Goal: Browse casually: Explore the website without a specific task or goal

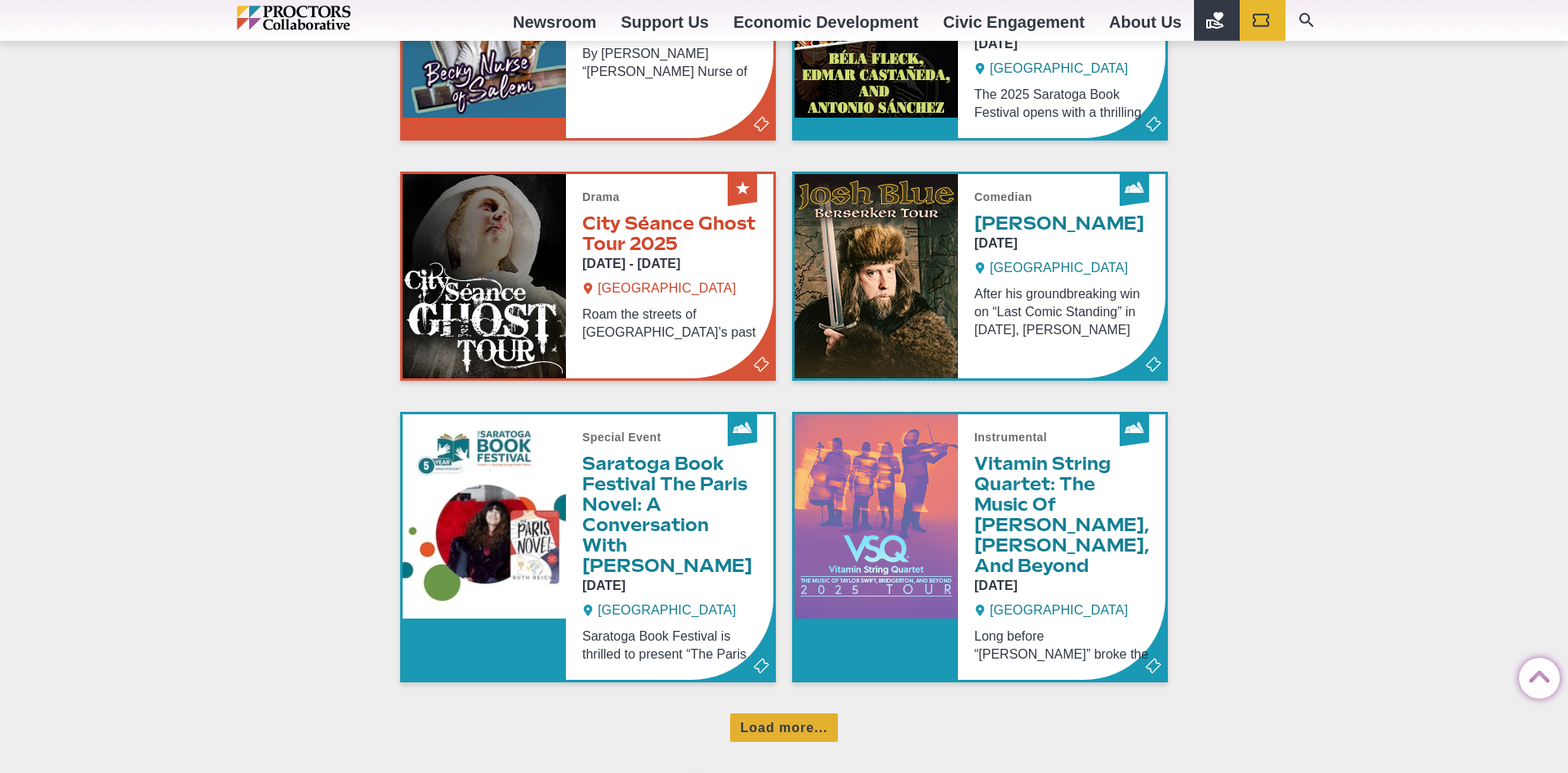
scroll to position [1183, 0]
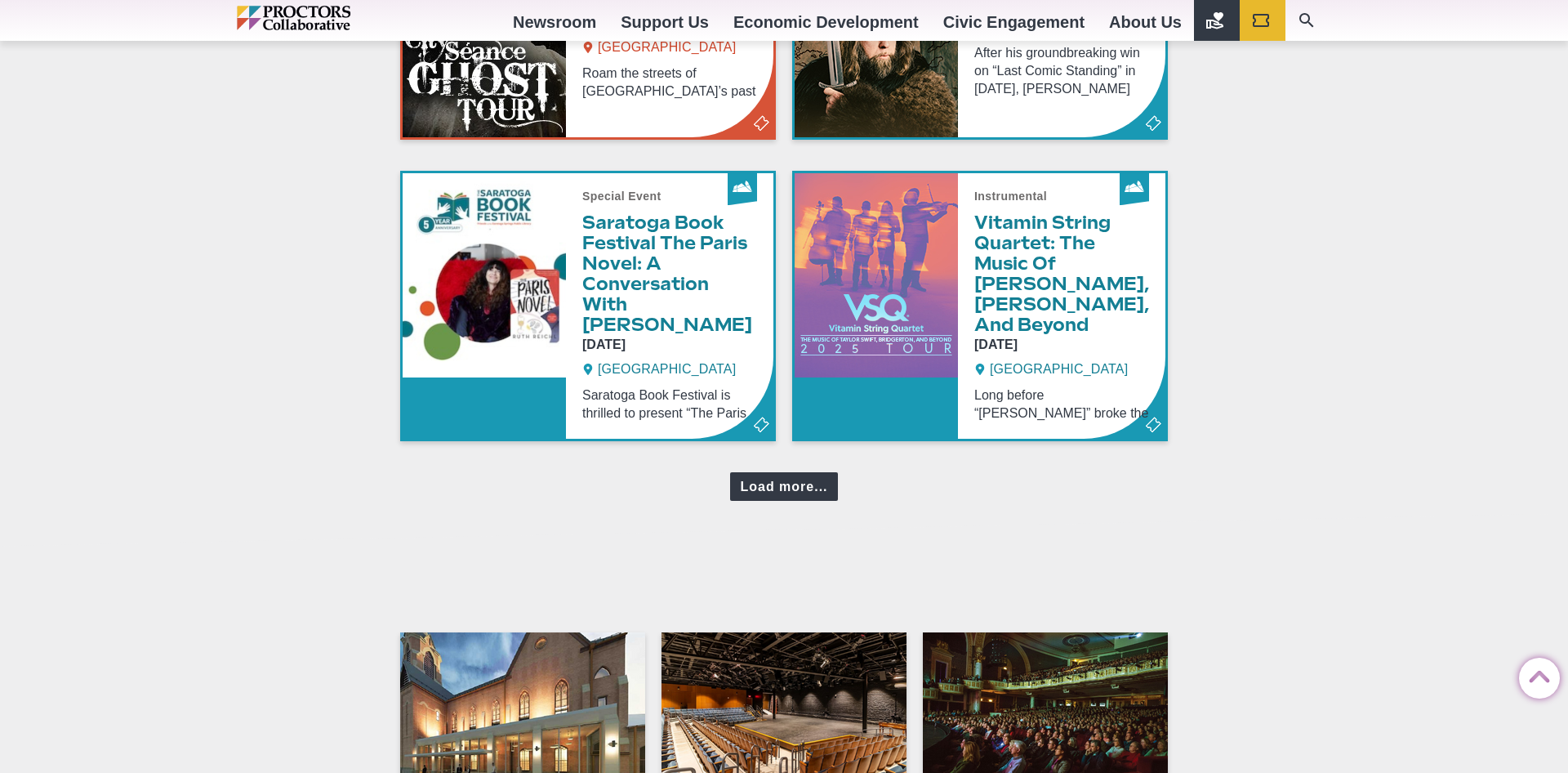
click at [786, 472] on div "Load more..." at bounding box center [784, 486] width 107 height 28
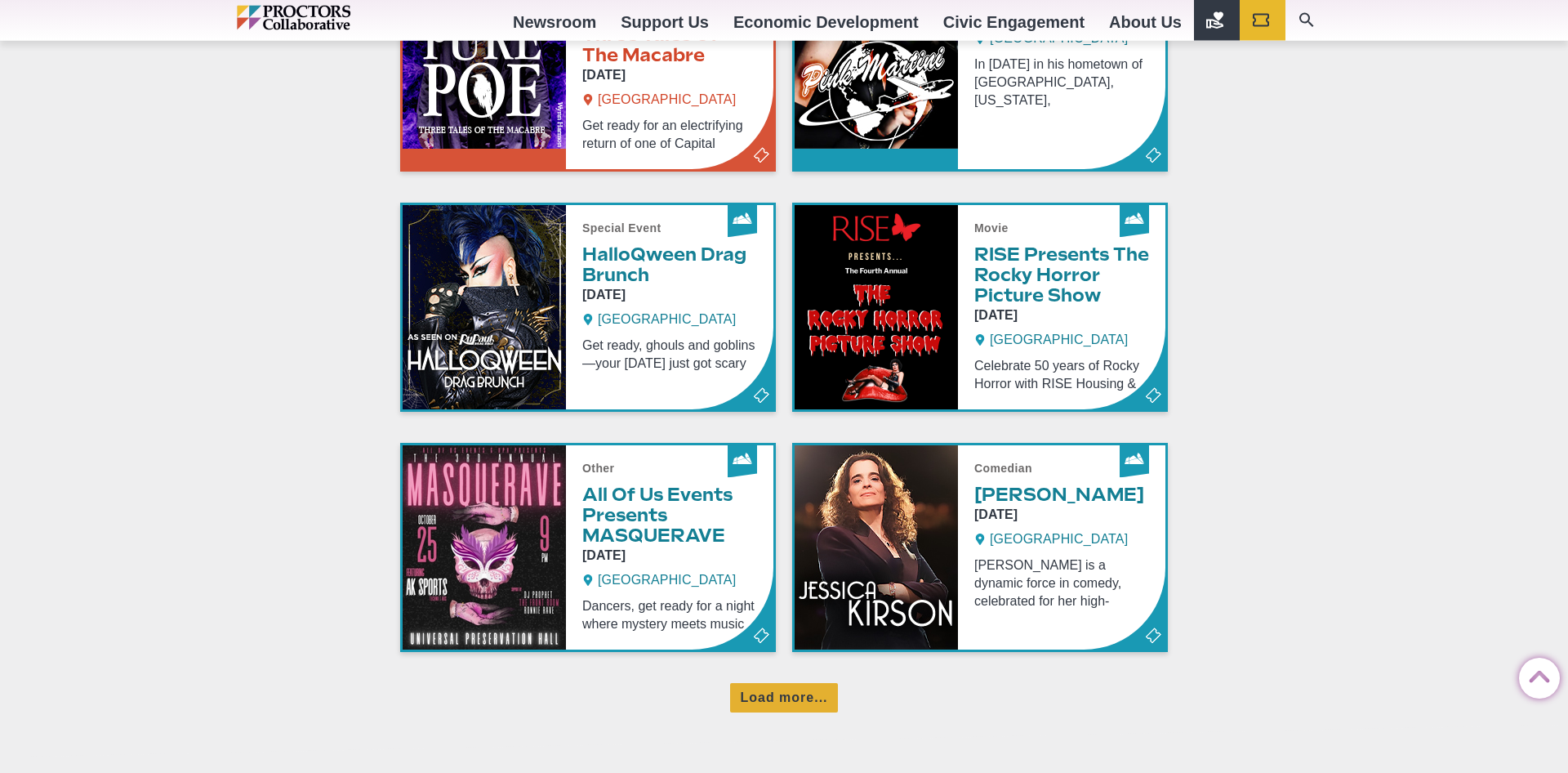
scroll to position [1850, 0]
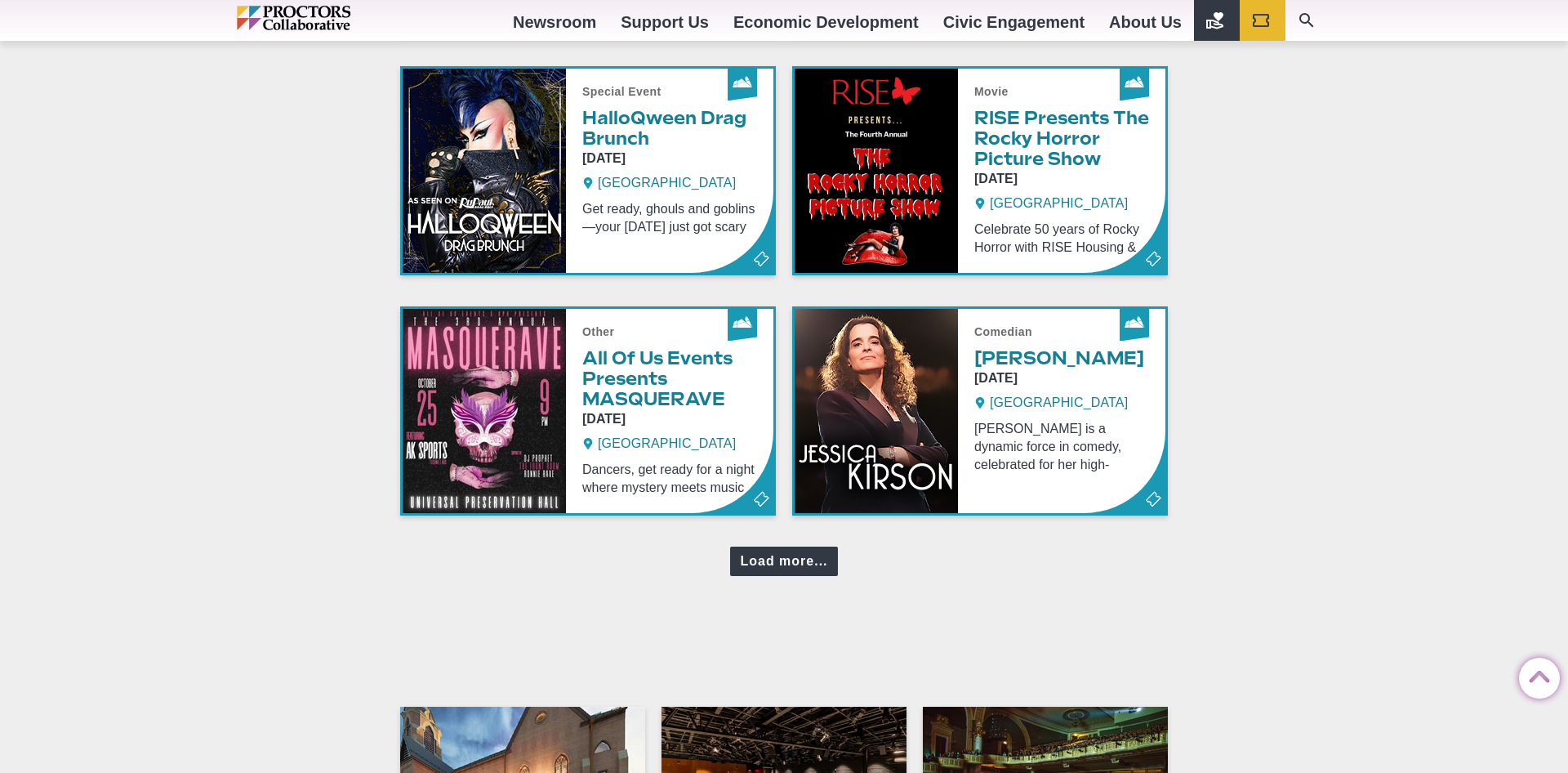
click at [763, 547] on div "Load more..." at bounding box center [784, 560] width 107 height 28
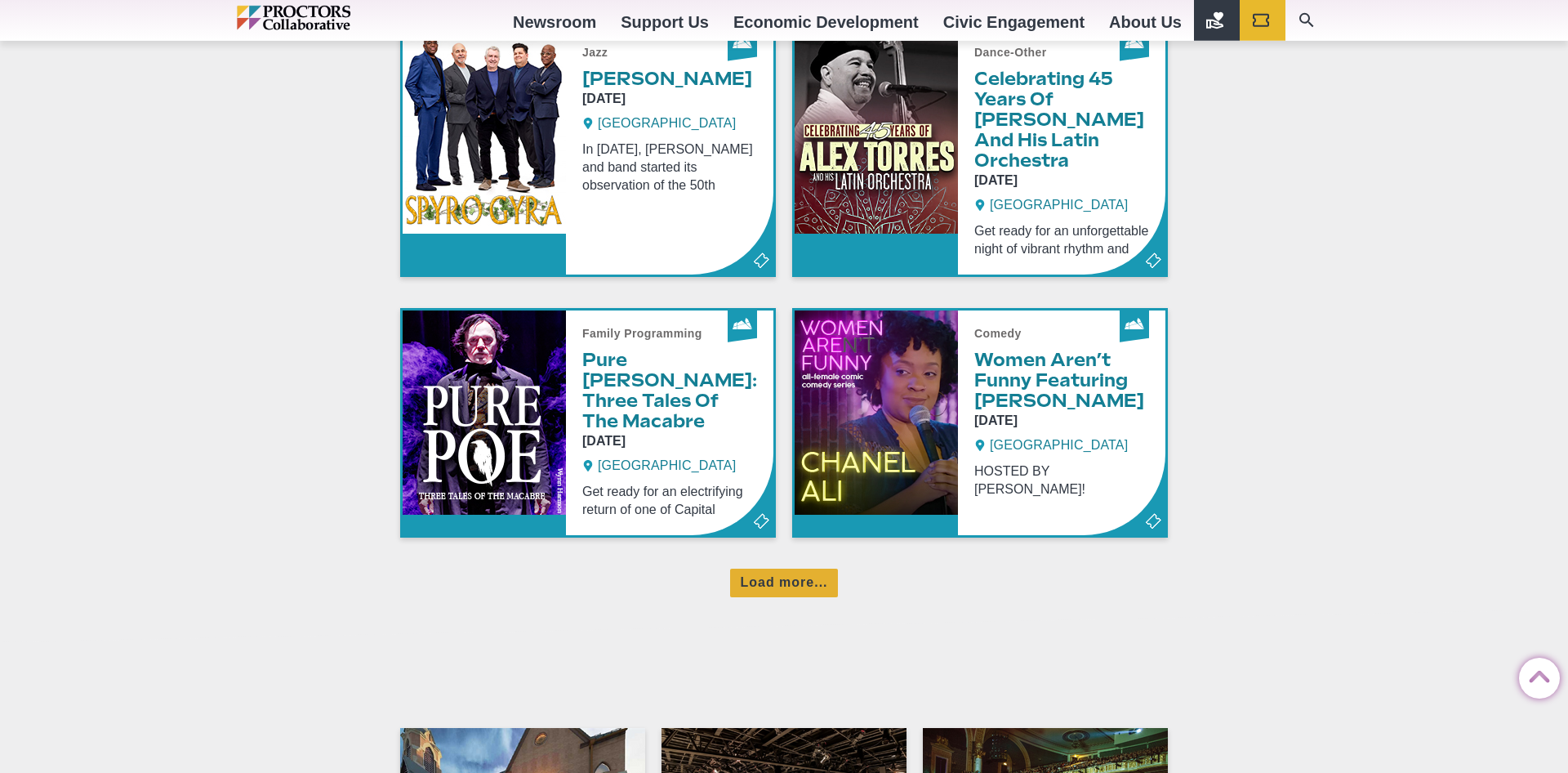
scroll to position [2637, 0]
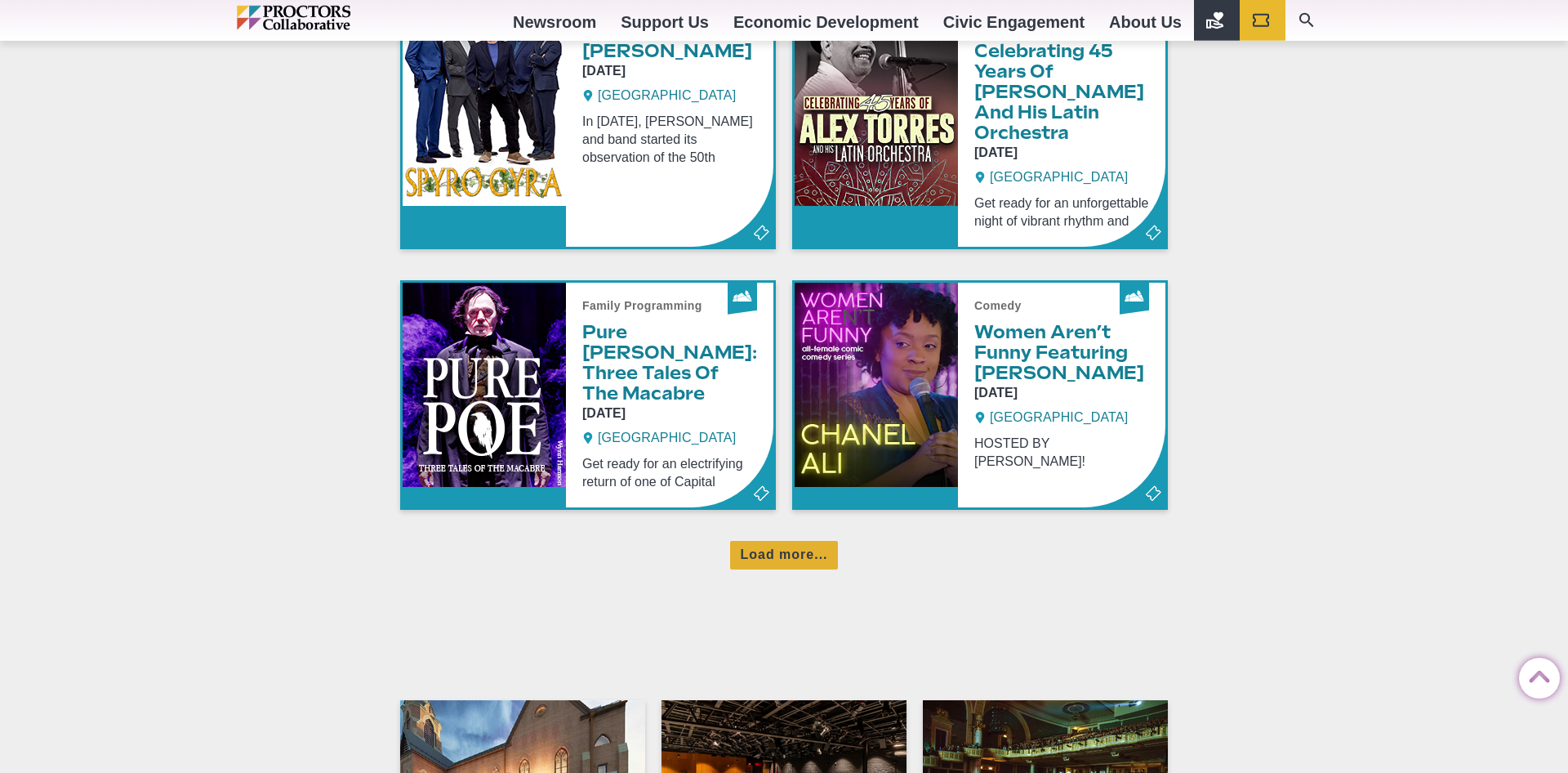
click at [767, 541] on div "Load more..." at bounding box center [784, 555] width 107 height 28
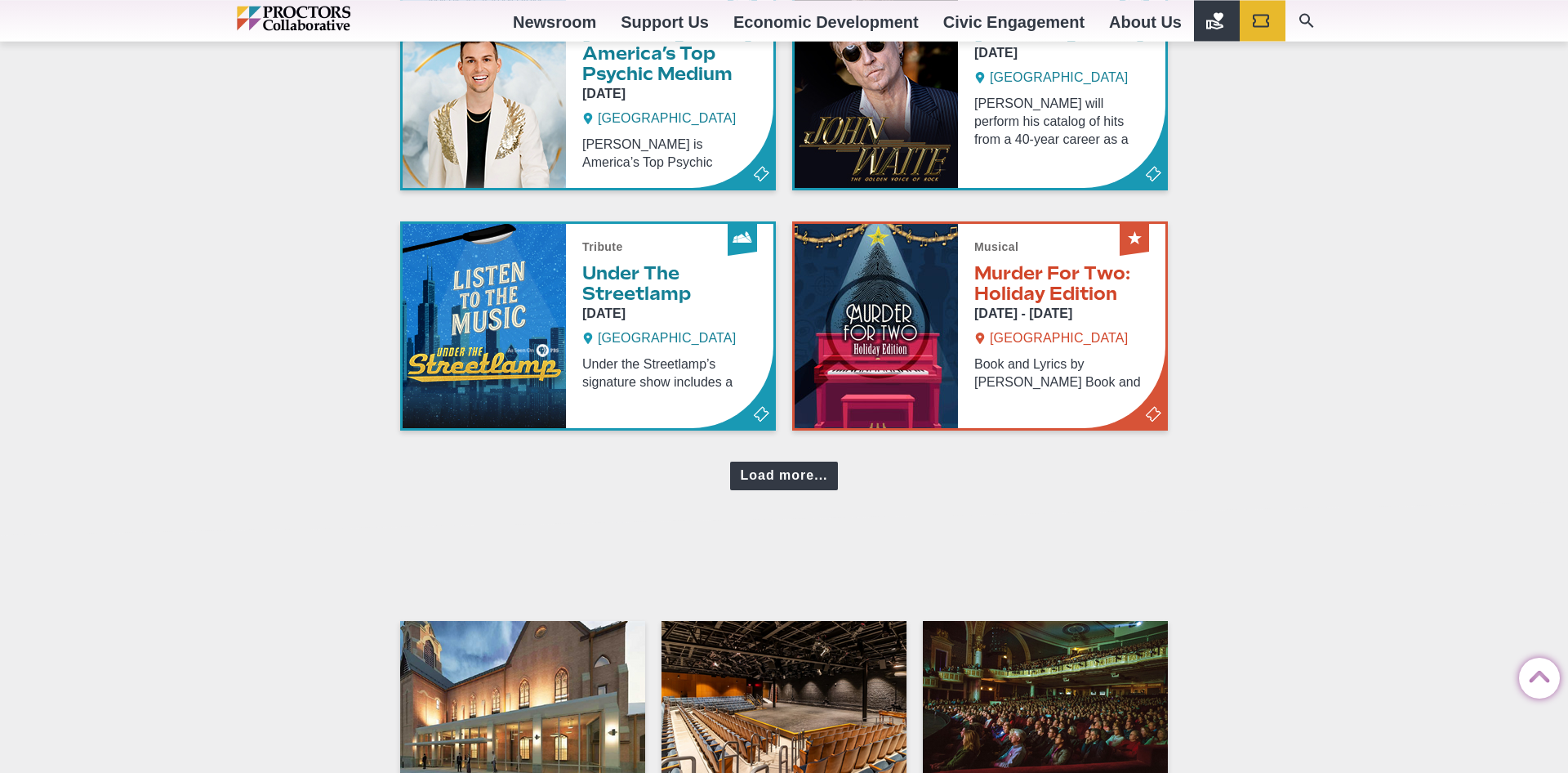
scroll to position [3471, 0]
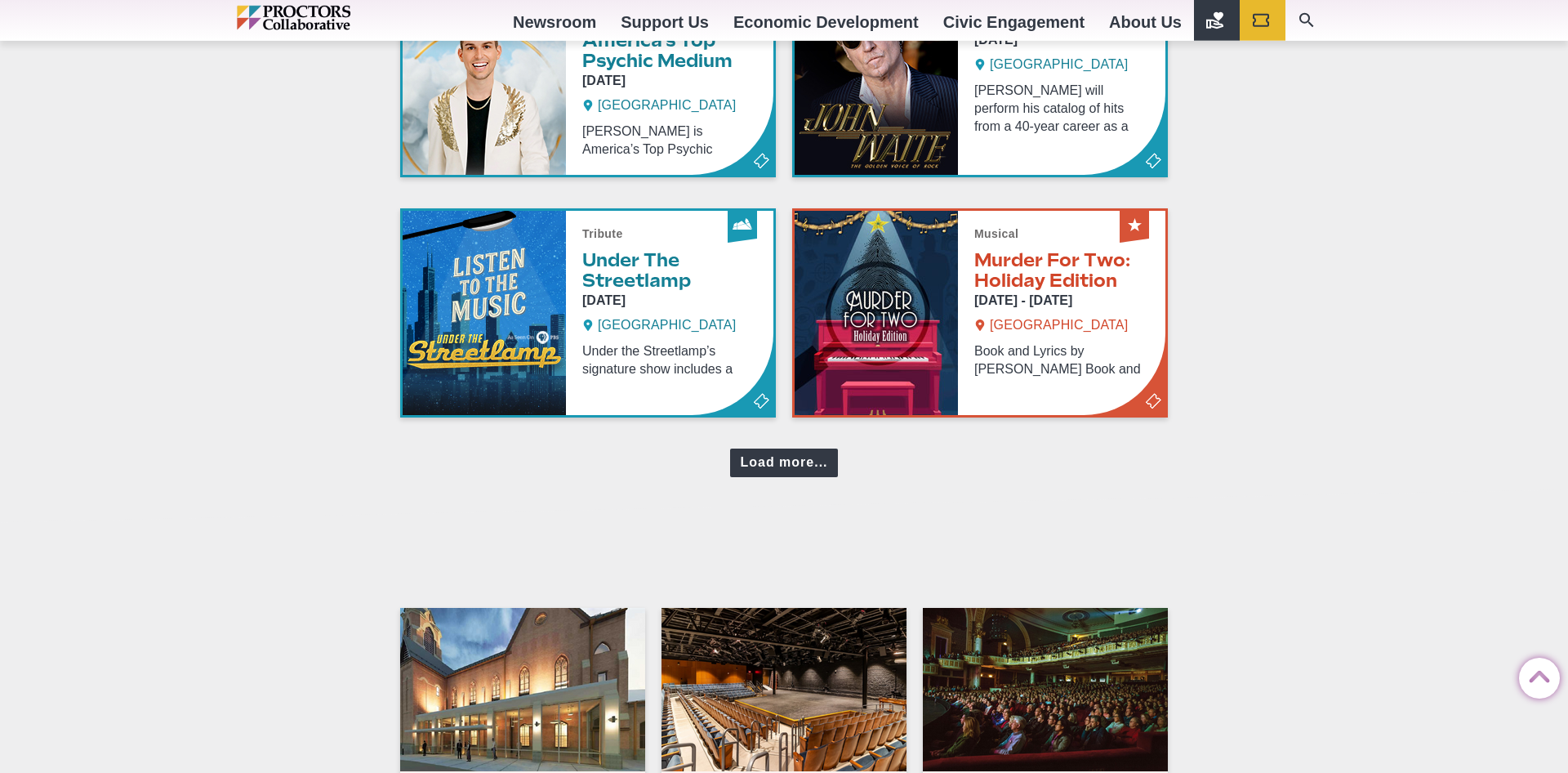
click at [781, 448] on div "Load more..." at bounding box center [784, 462] width 107 height 28
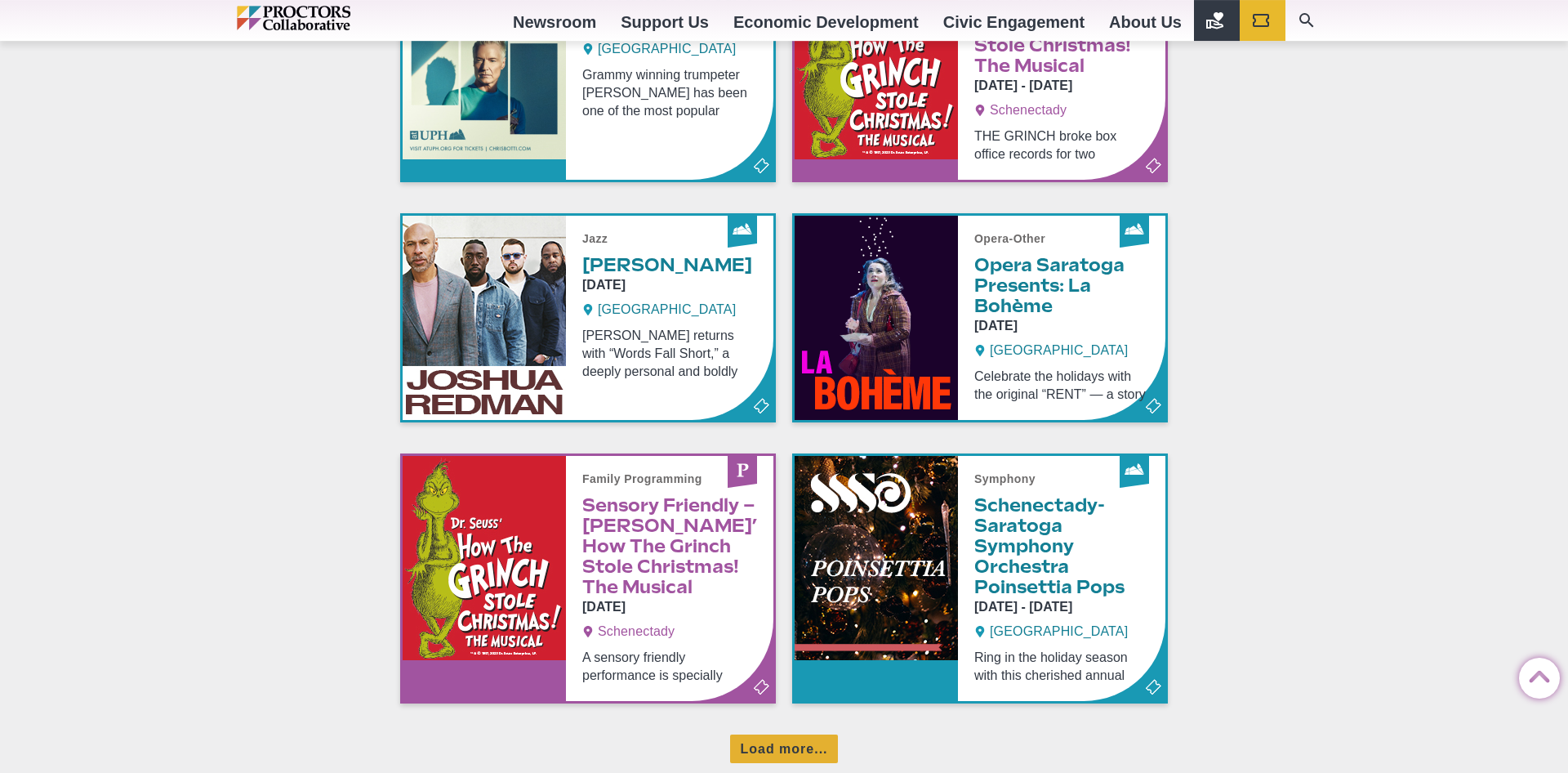
scroll to position [4012, 0]
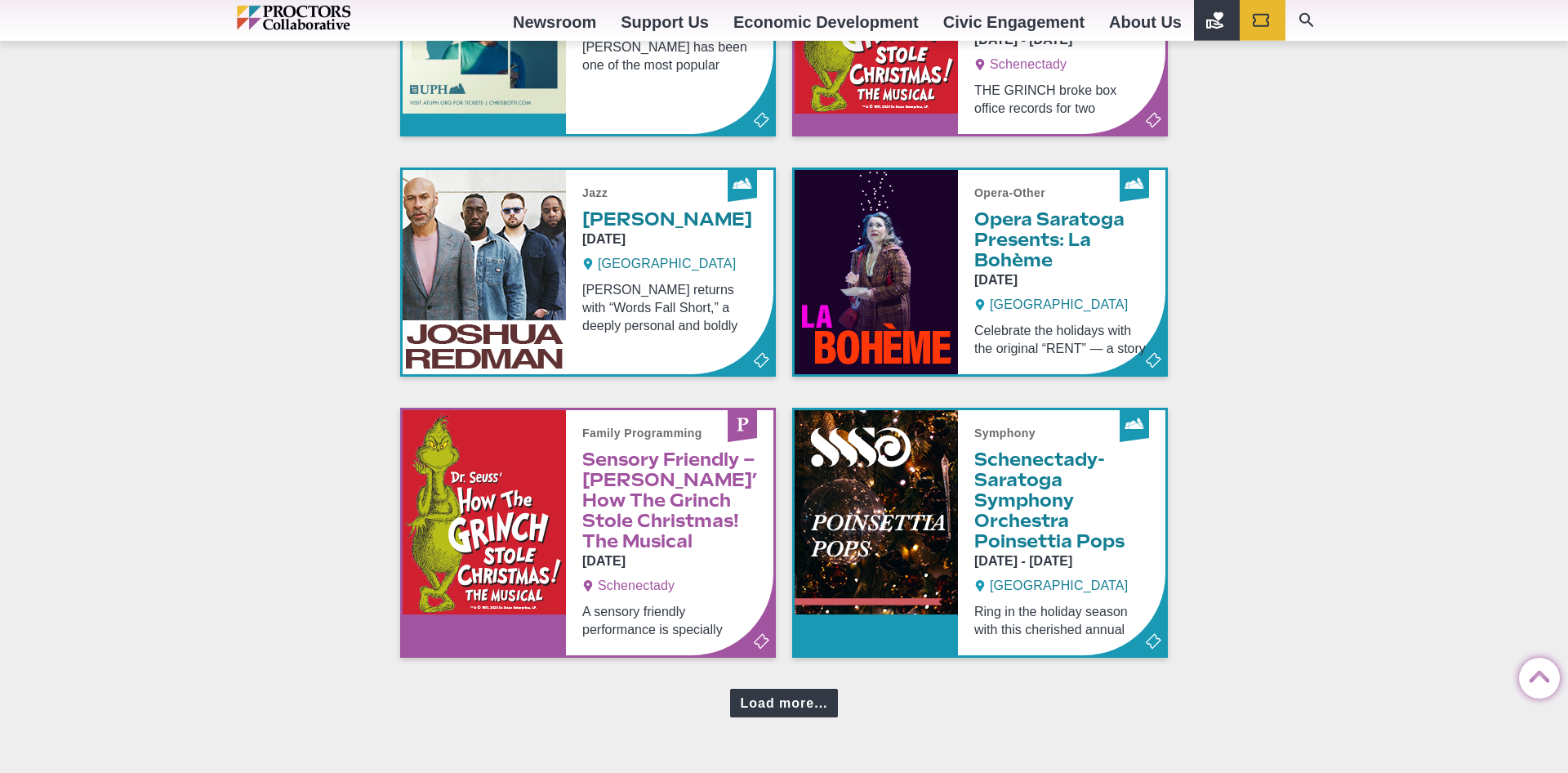
click at [757, 688] on div "Load more..." at bounding box center [784, 702] width 107 height 28
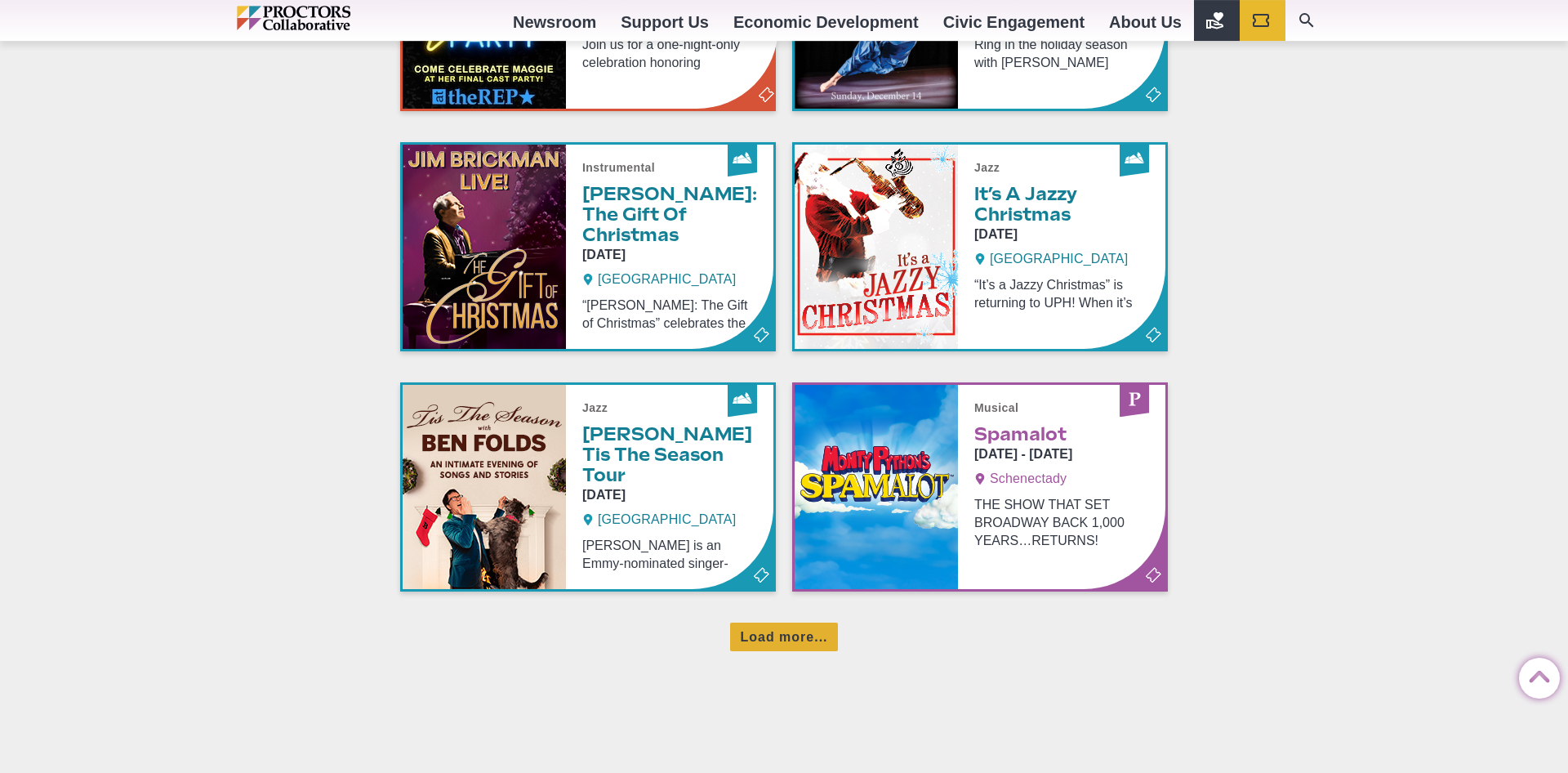
scroll to position [4804, 0]
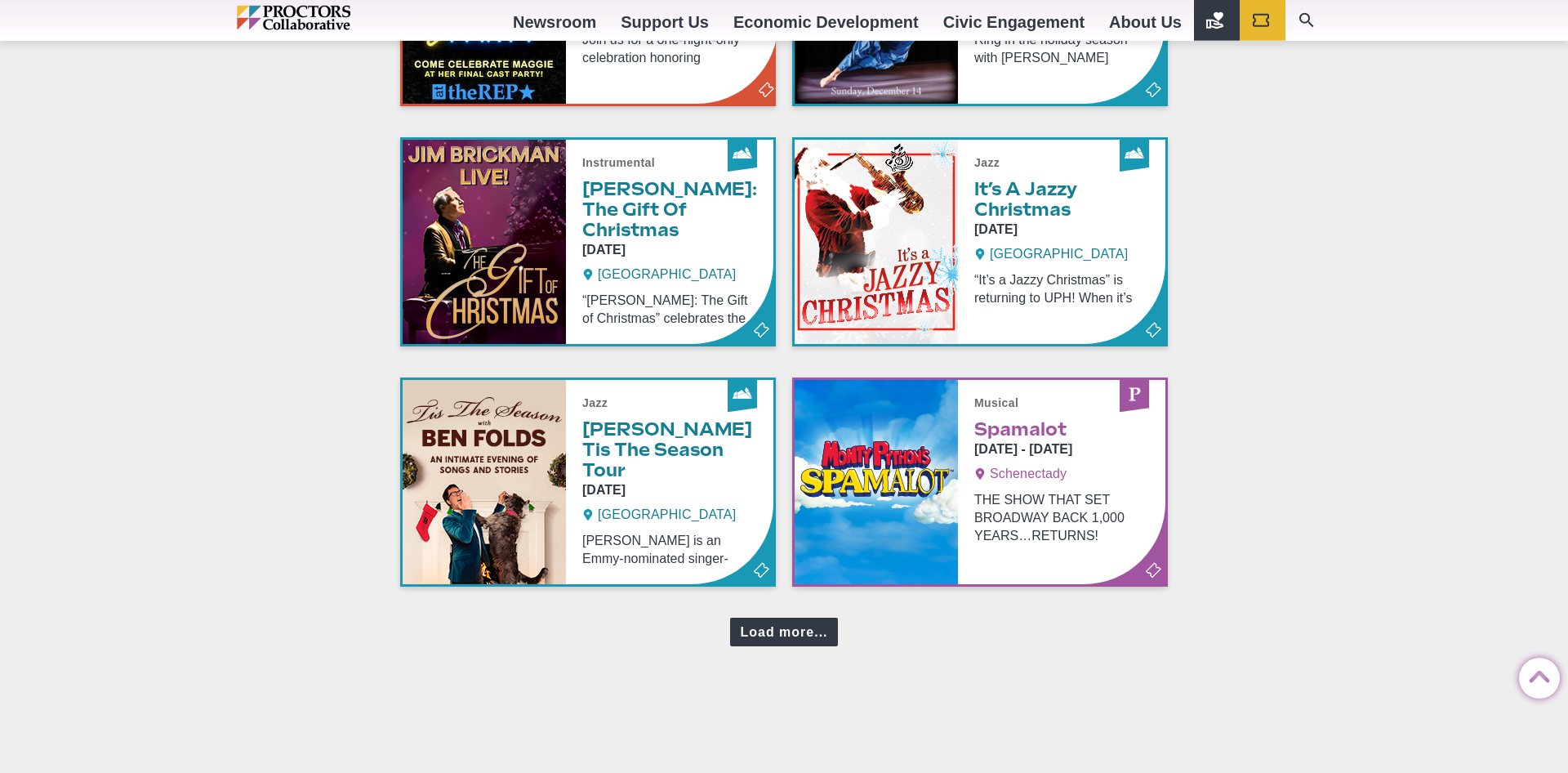
click at [799, 617] on div "Load more..." at bounding box center [784, 631] width 107 height 28
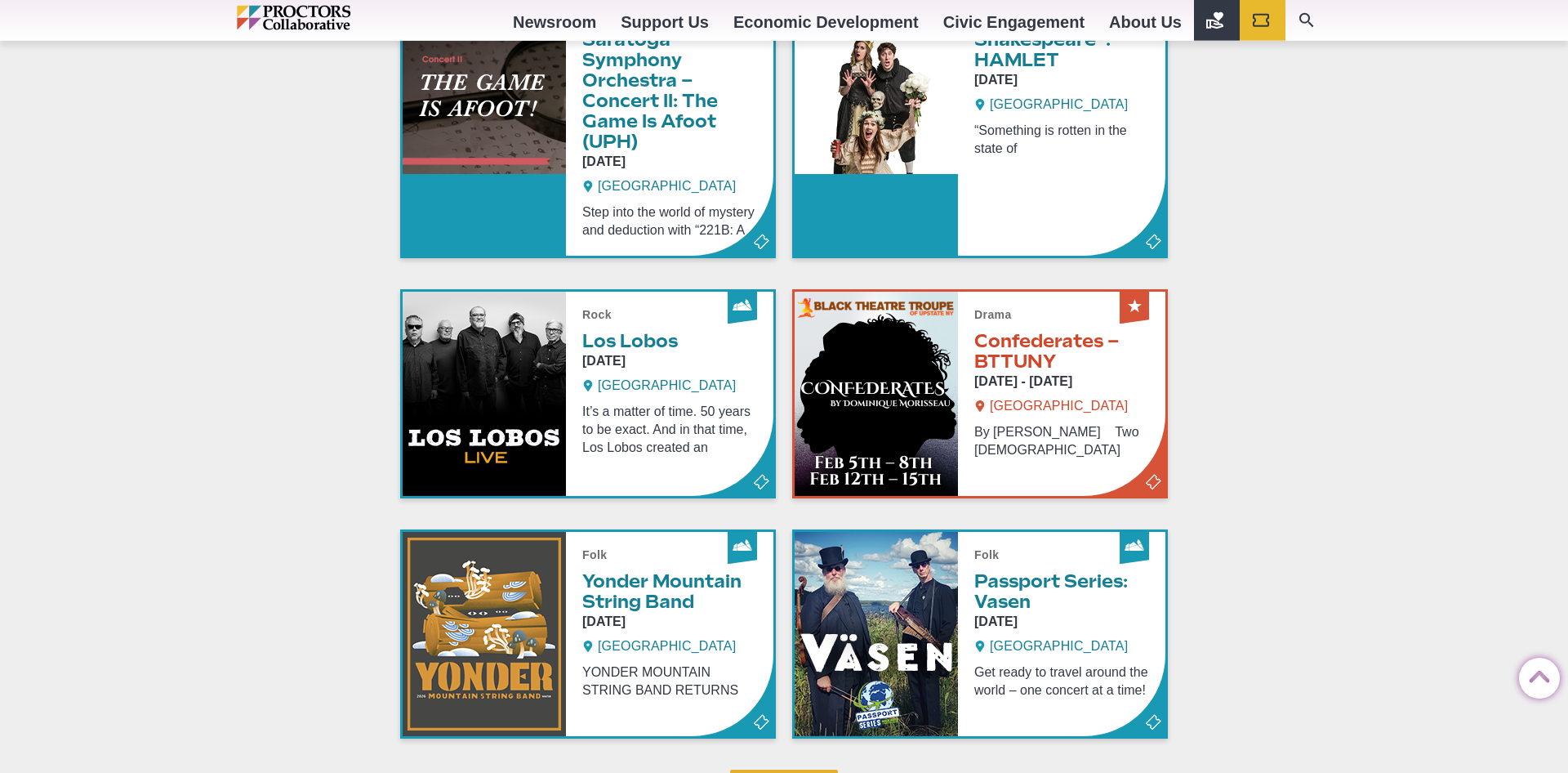
scroll to position [5637, 0]
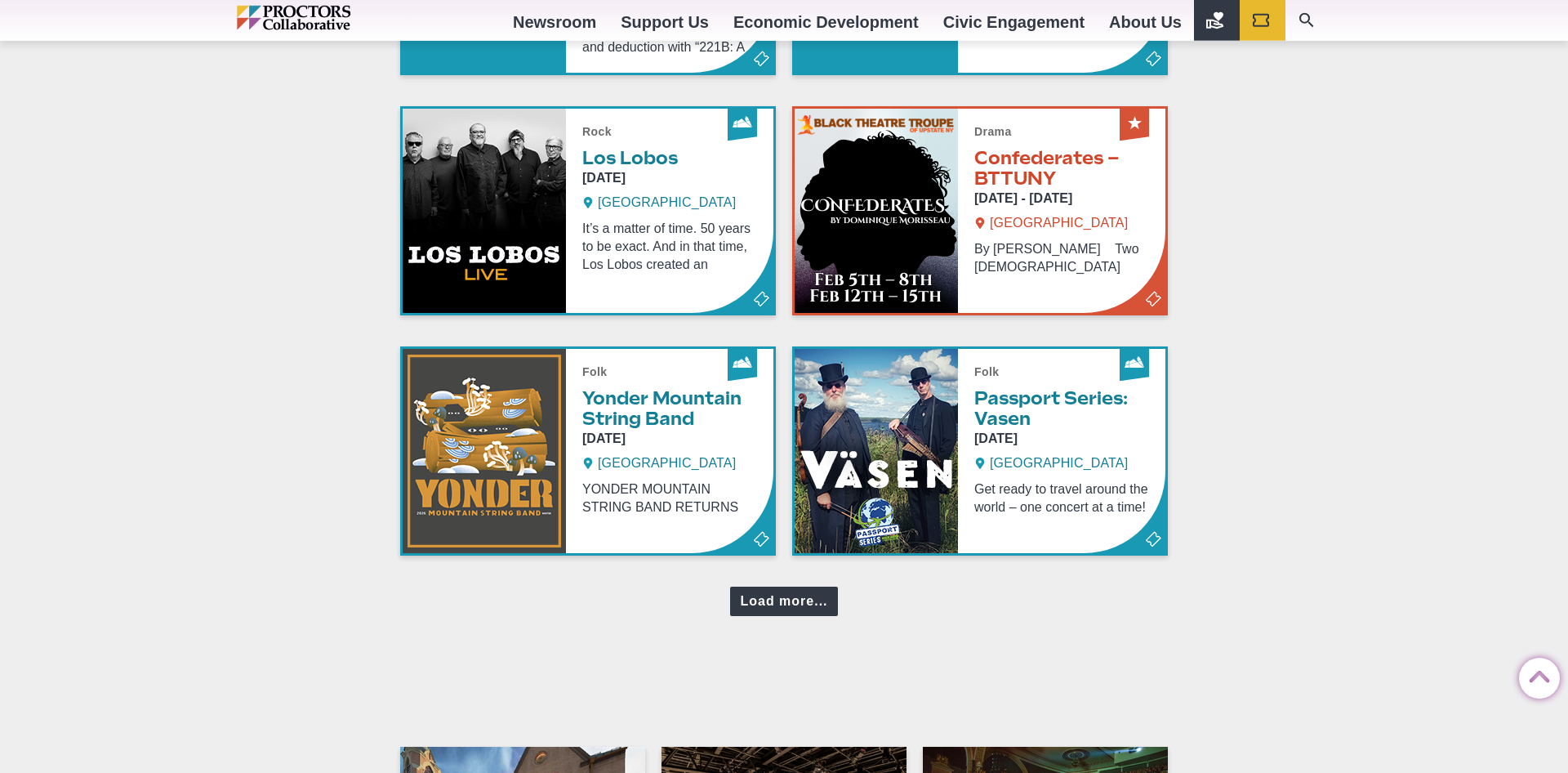
click at [783, 587] on div "Load more..." at bounding box center [784, 600] width 107 height 28
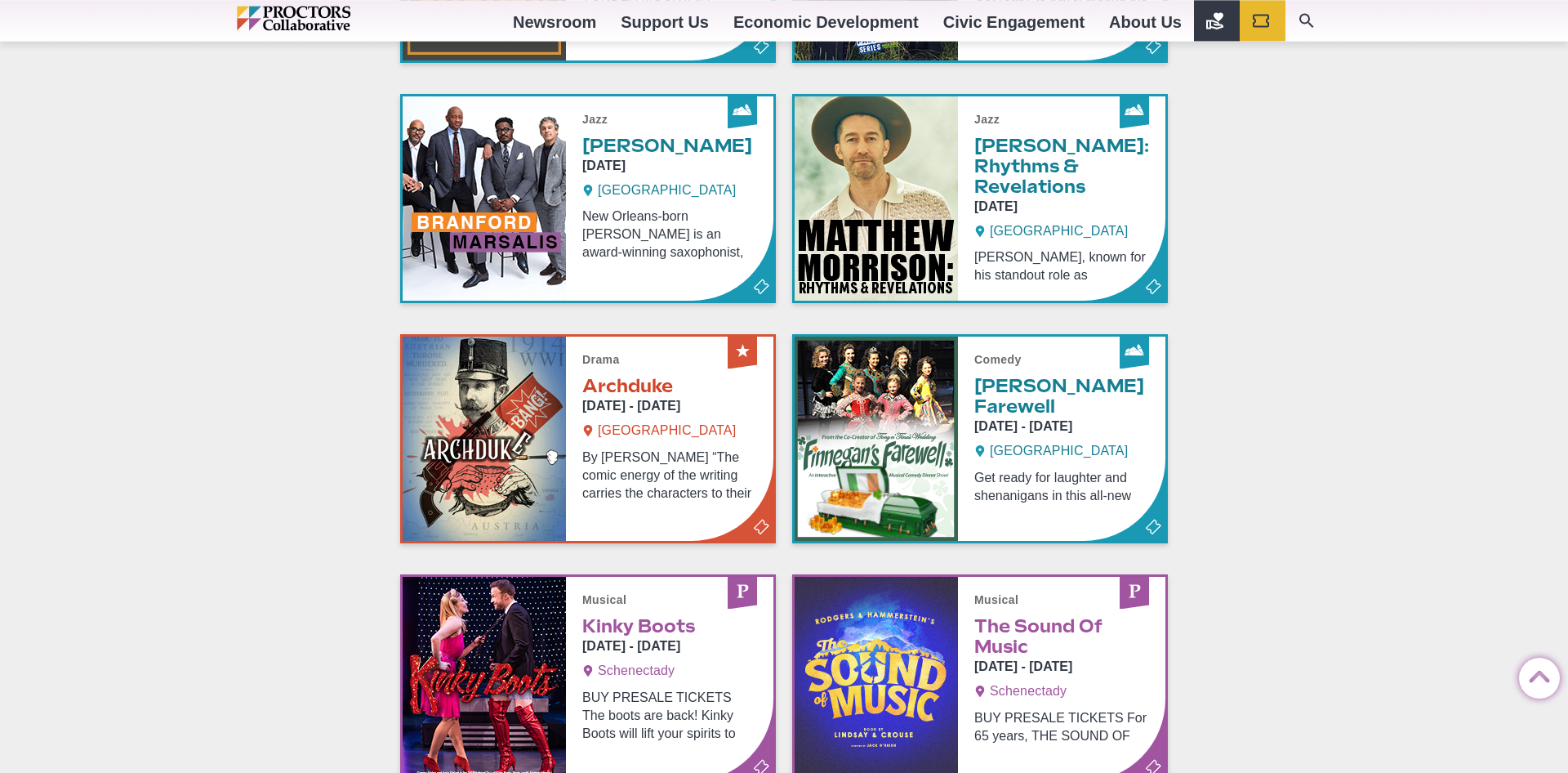
scroll to position [6304, 0]
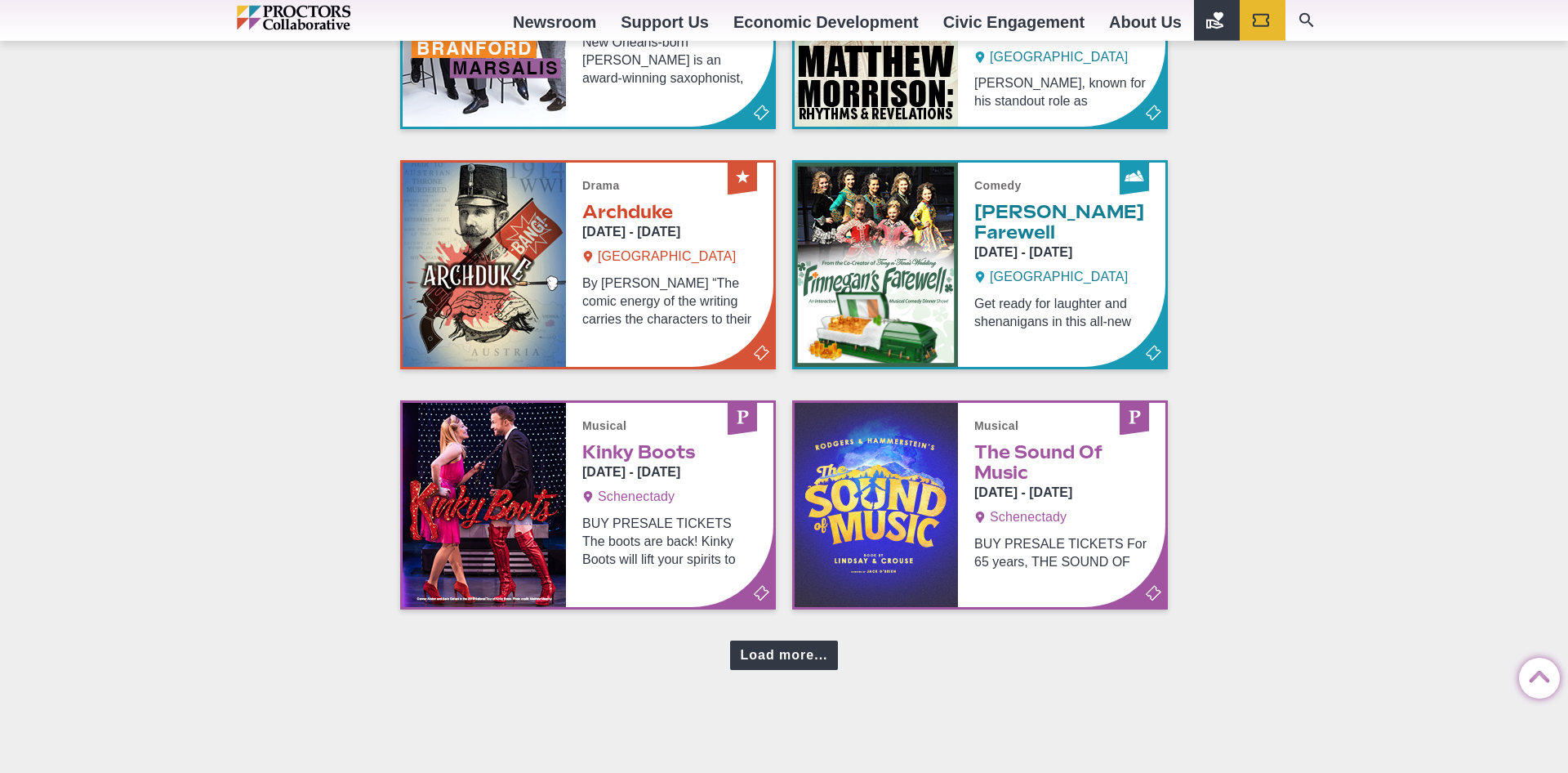
click at [741, 640] on div "Load more..." at bounding box center [784, 654] width 107 height 28
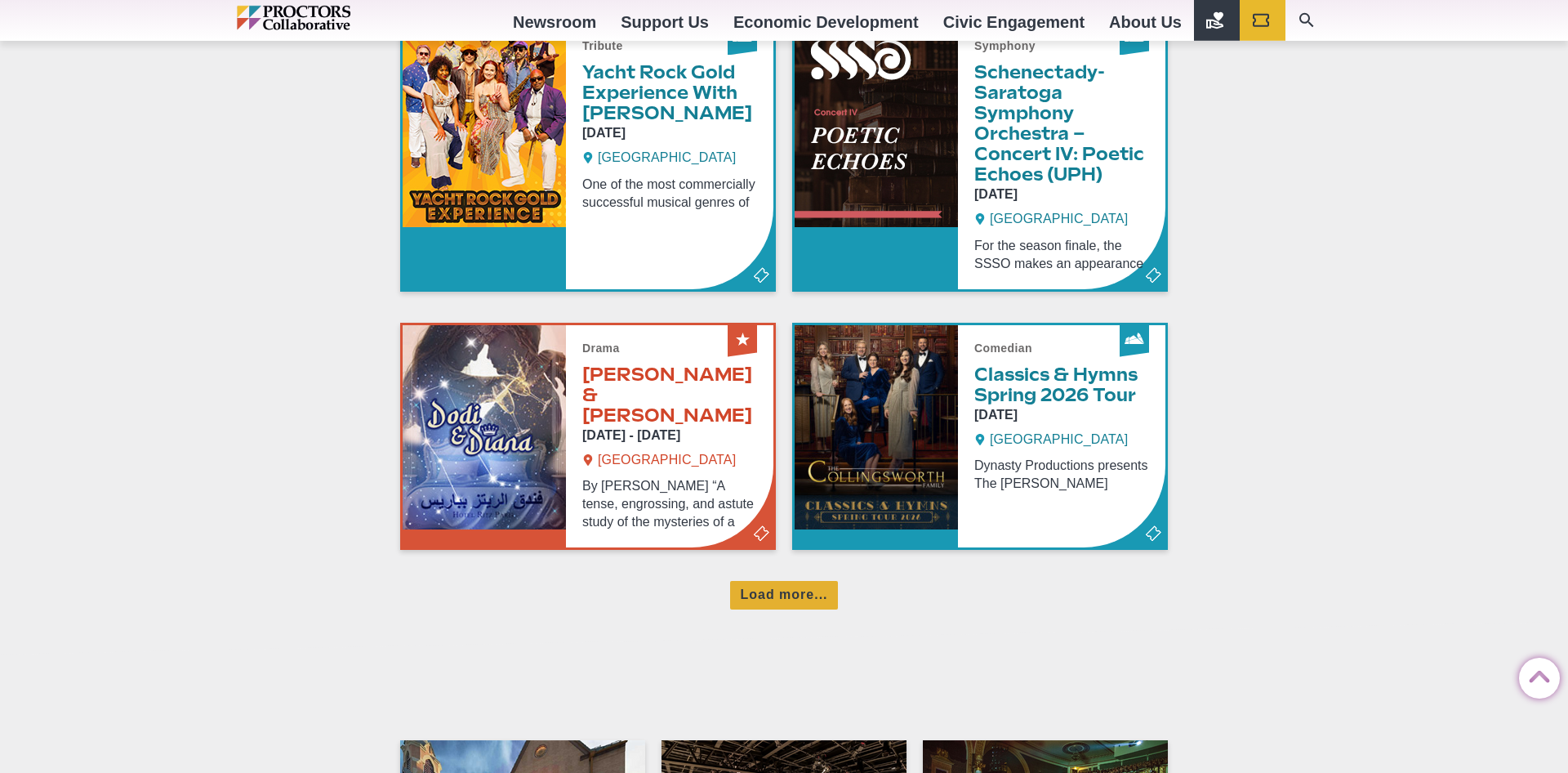
scroll to position [7137, 0]
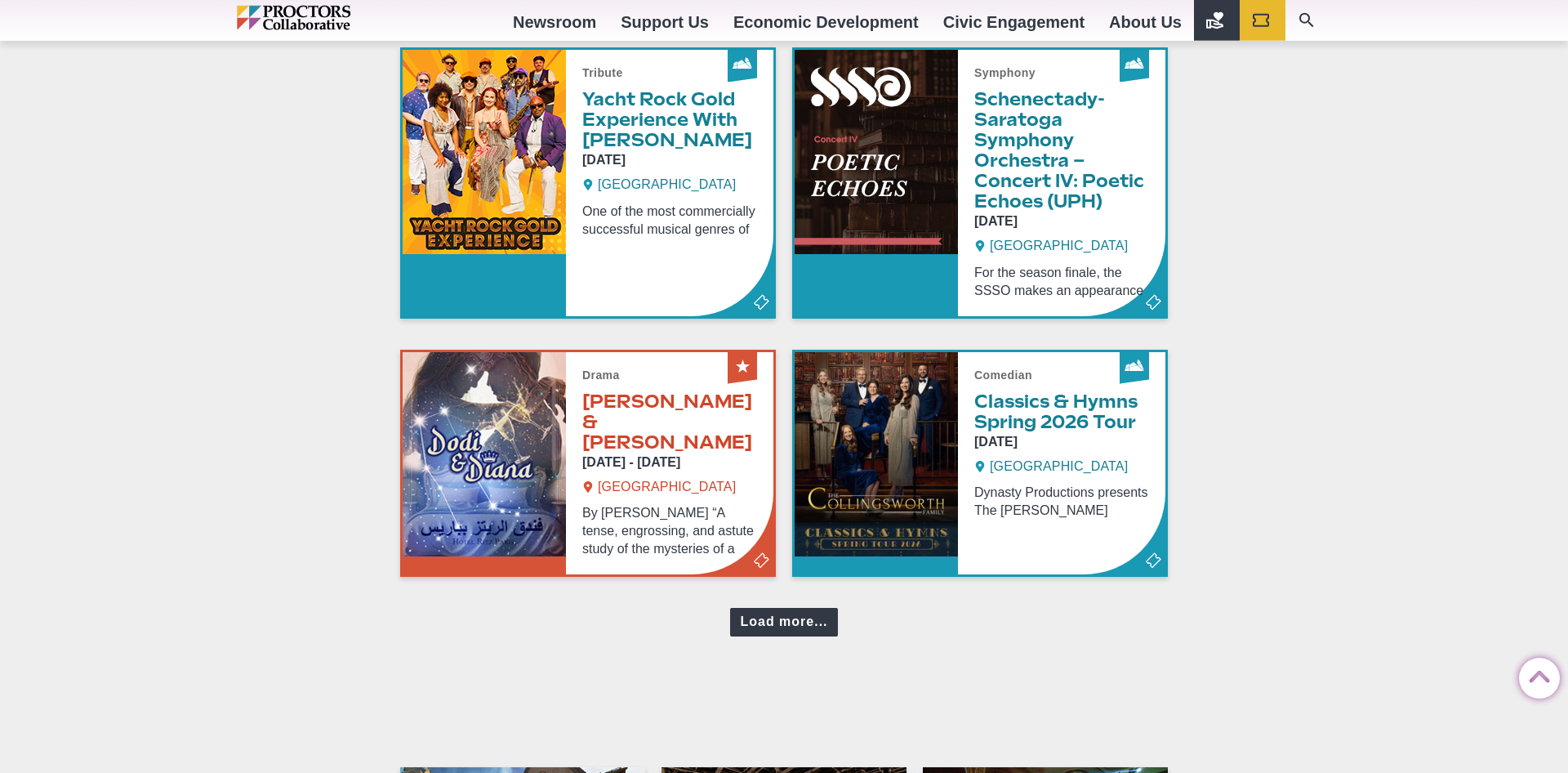
click at [784, 607] on div "Load more..." at bounding box center [784, 621] width 107 height 28
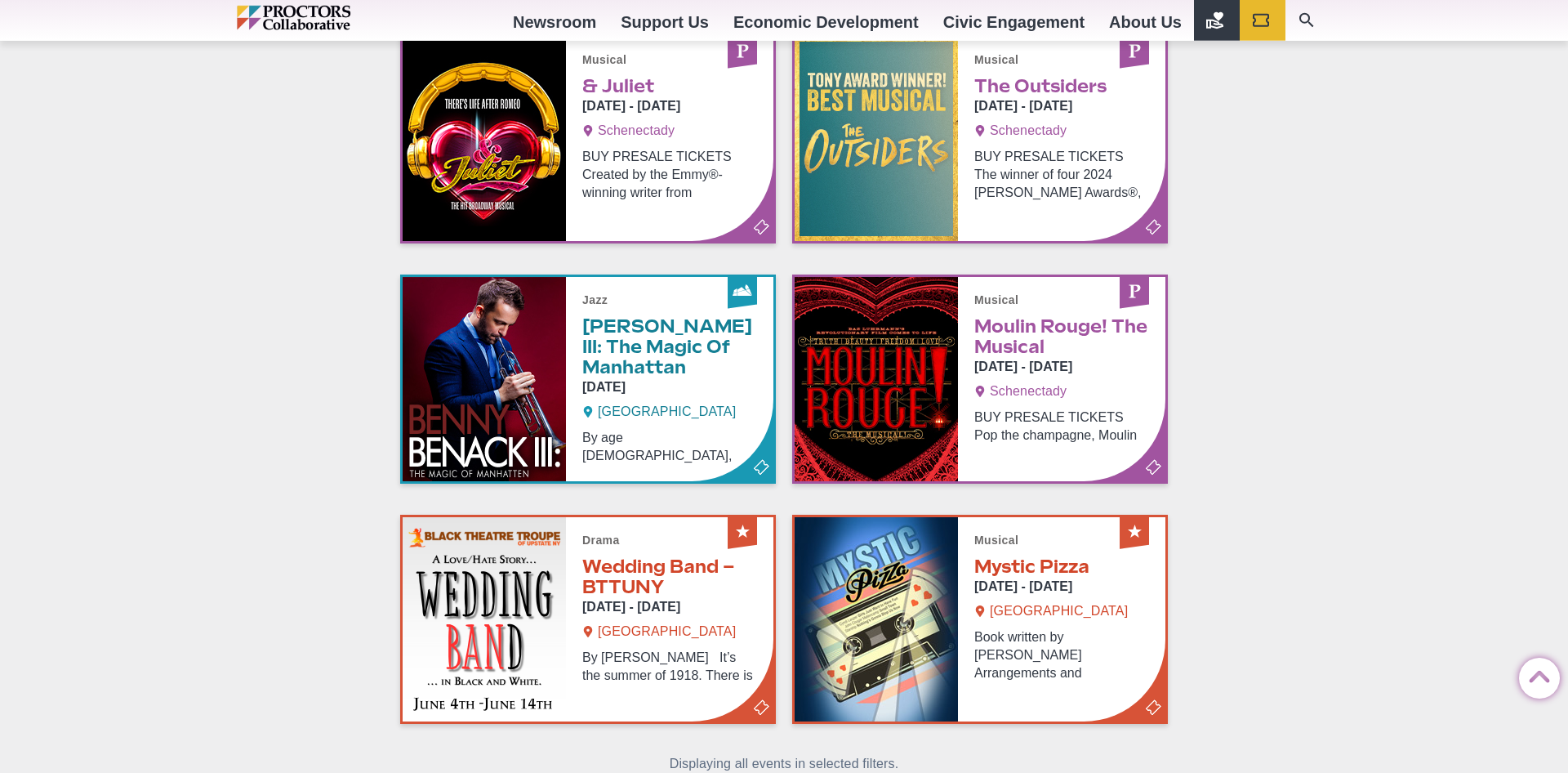
scroll to position [7720, 0]
